Goal: Task Accomplishment & Management: Manage account settings

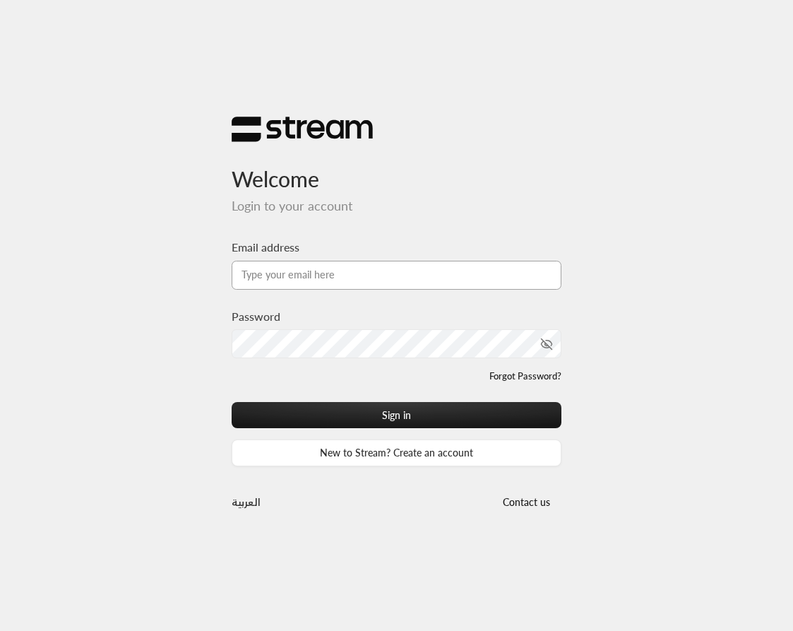
click at [356, 277] on input "Email address" at bounding box center [397, 275] width 331 height 29
